Goal: Obtain resource: Obtain resource

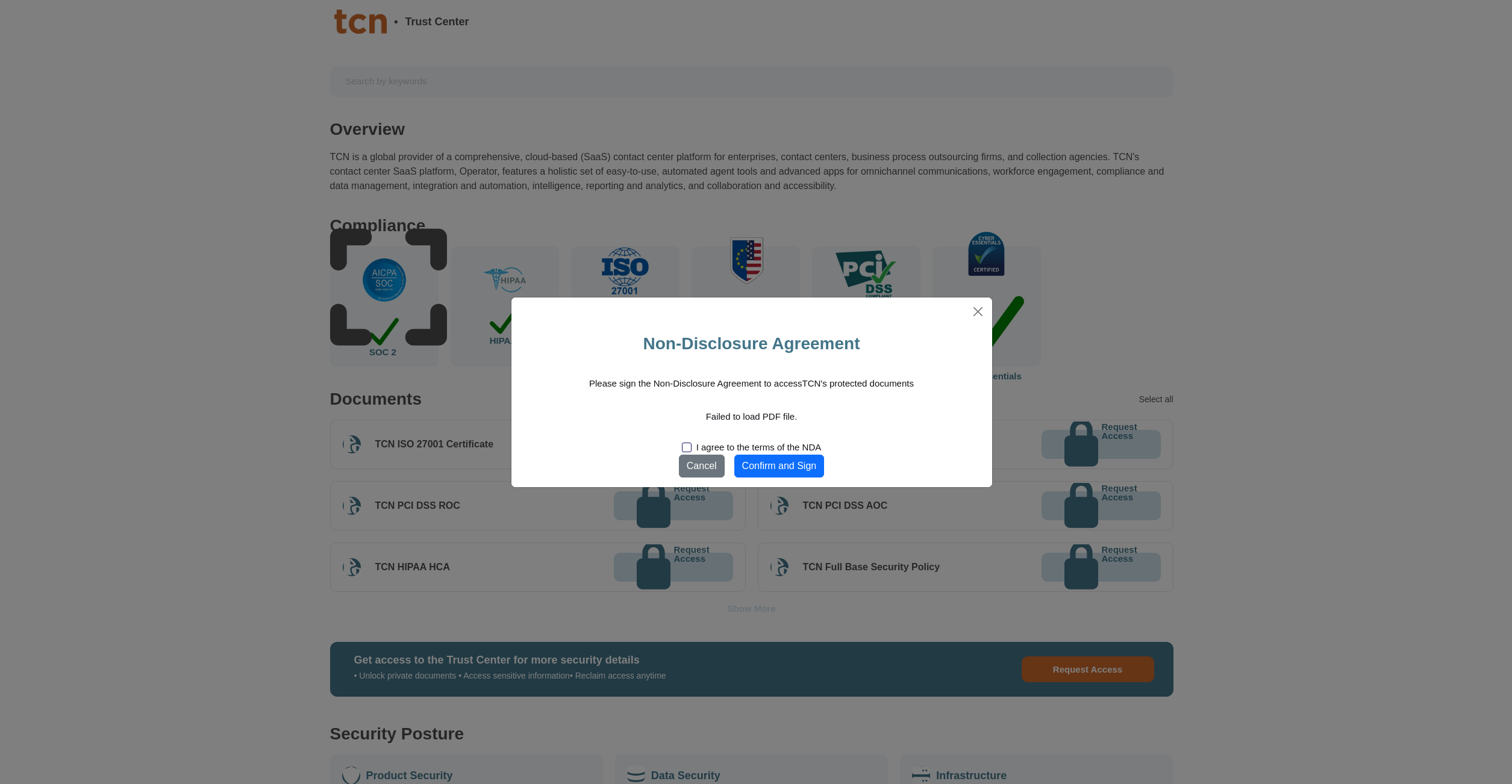
click at [725, 447] on div "I agree to the terms of the NDA" at bounding box center [758, 447] width 125 height 9
click at [0, 0] on input "I agree to the terms of the NDA" at bounding box center [0, 0] width 0 height 0
click at [789, 388] on p "Please sign the Non-Disclosure Agreement to access TCN 's protected documents" at bounding box center [751, 383] width 325 height 9
